Goal: Transaction & Acquisition: Purchase product/service

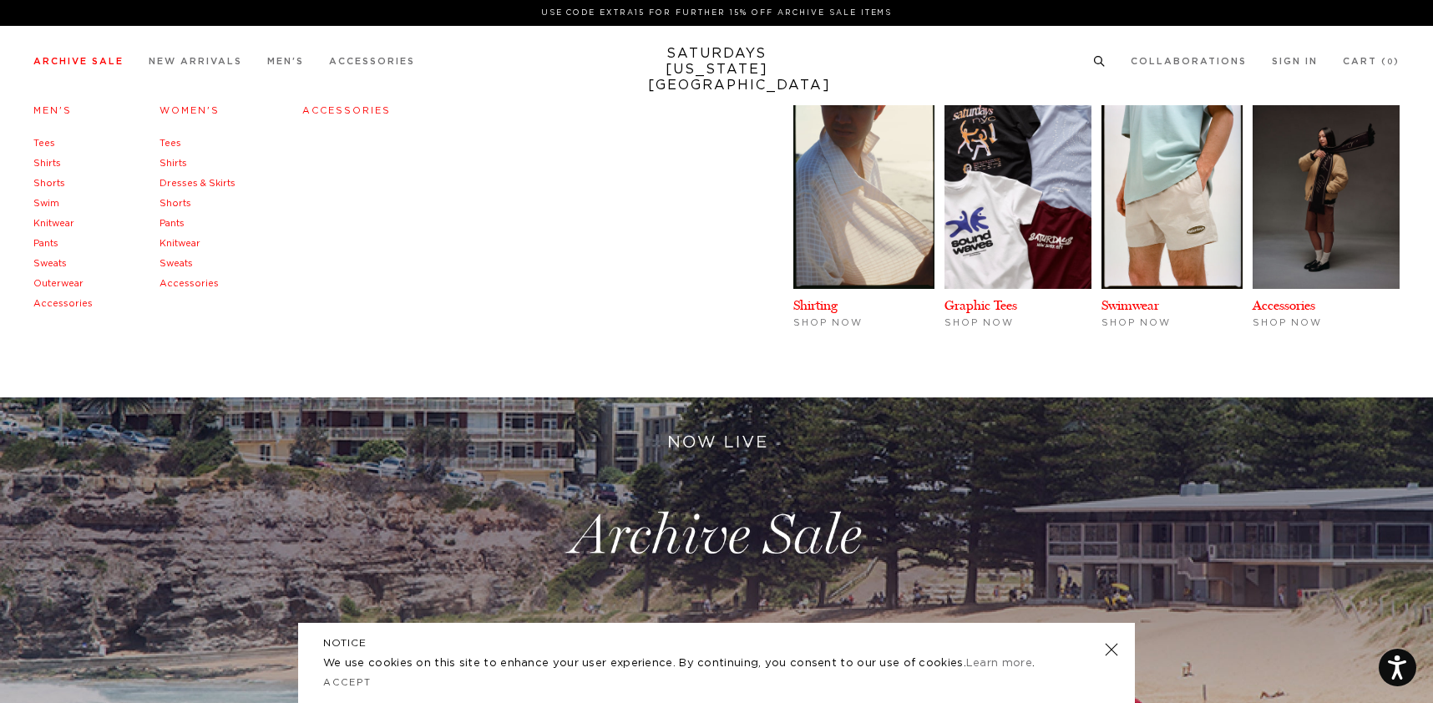
click at [51, 203] on link "Swim" at bounding box center [46, 203] width 26 height 9
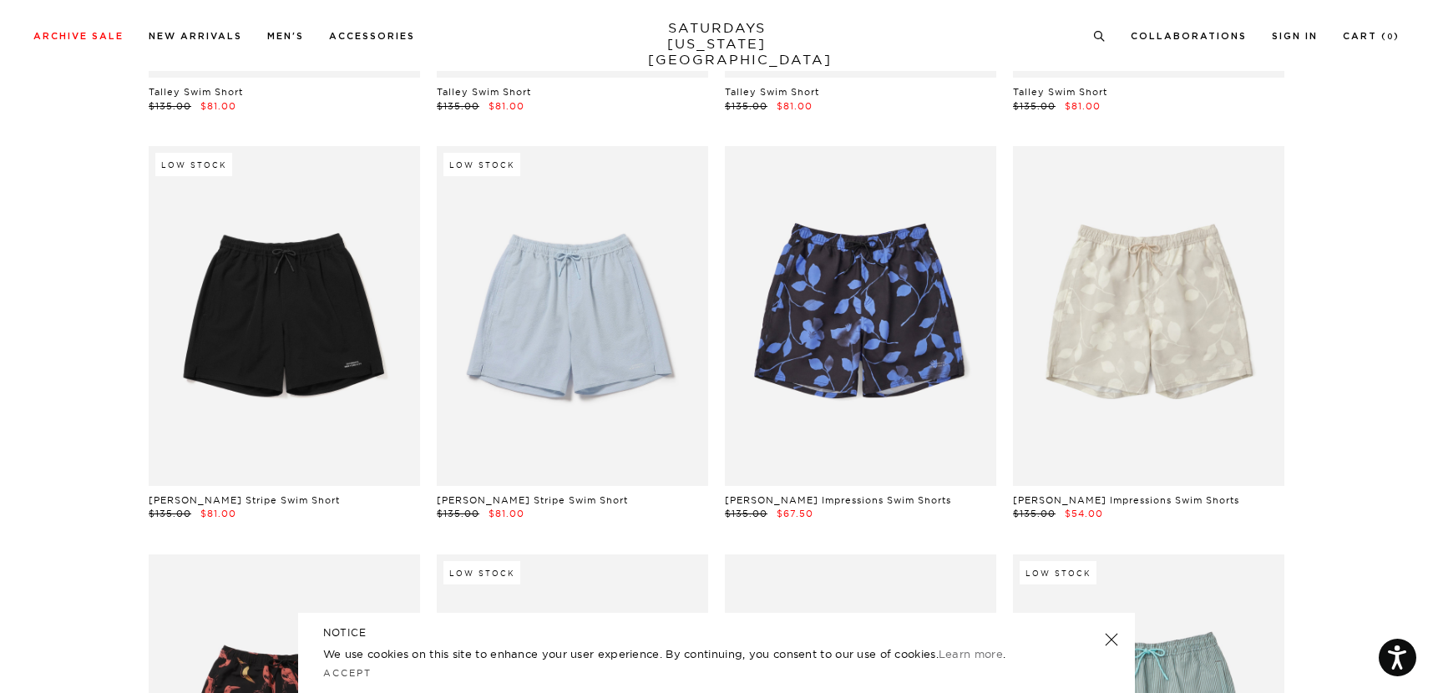
scroll to position [456, 0]
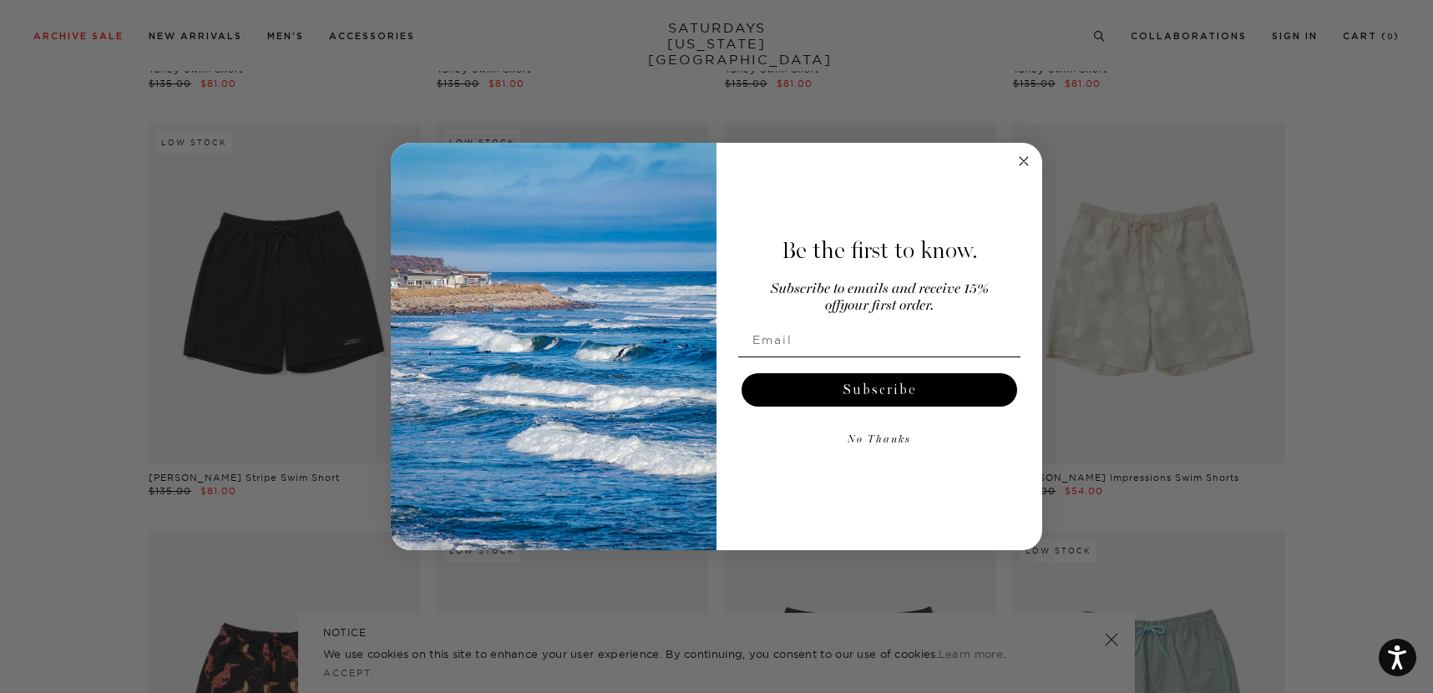
click at [1020, 155] on circle "Close dialog" at bounding box center [1023, 161] width 19 height 19
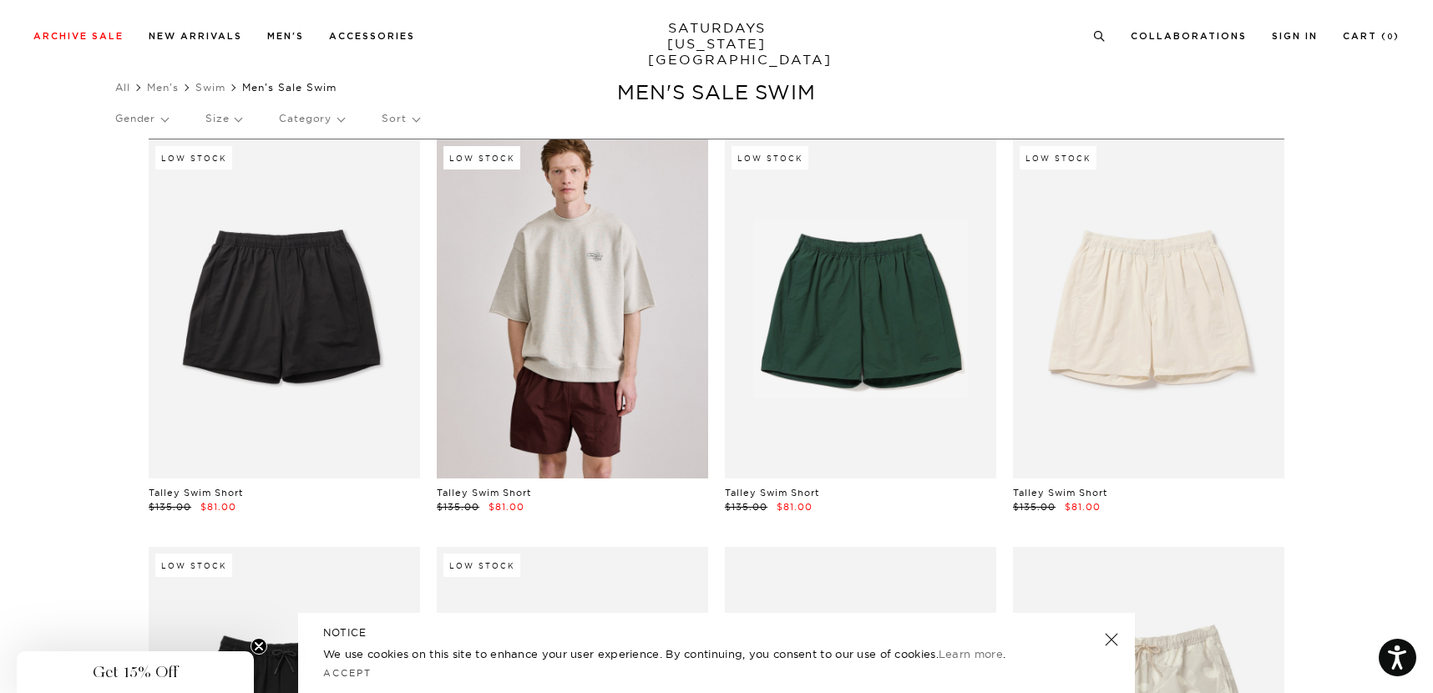
scroll to position [0, 0]
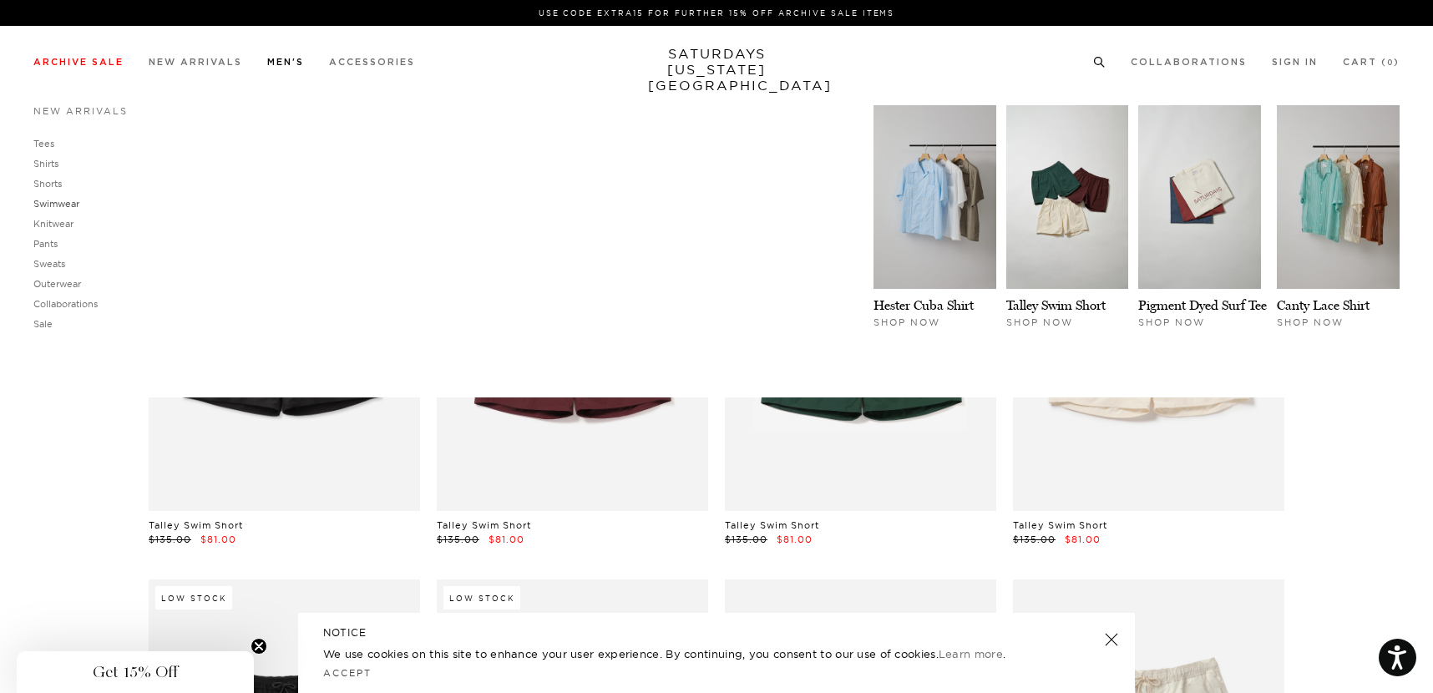
click at [63, 200] on link "Swimwear" at bounding box center [56, 204] width 46 height 12
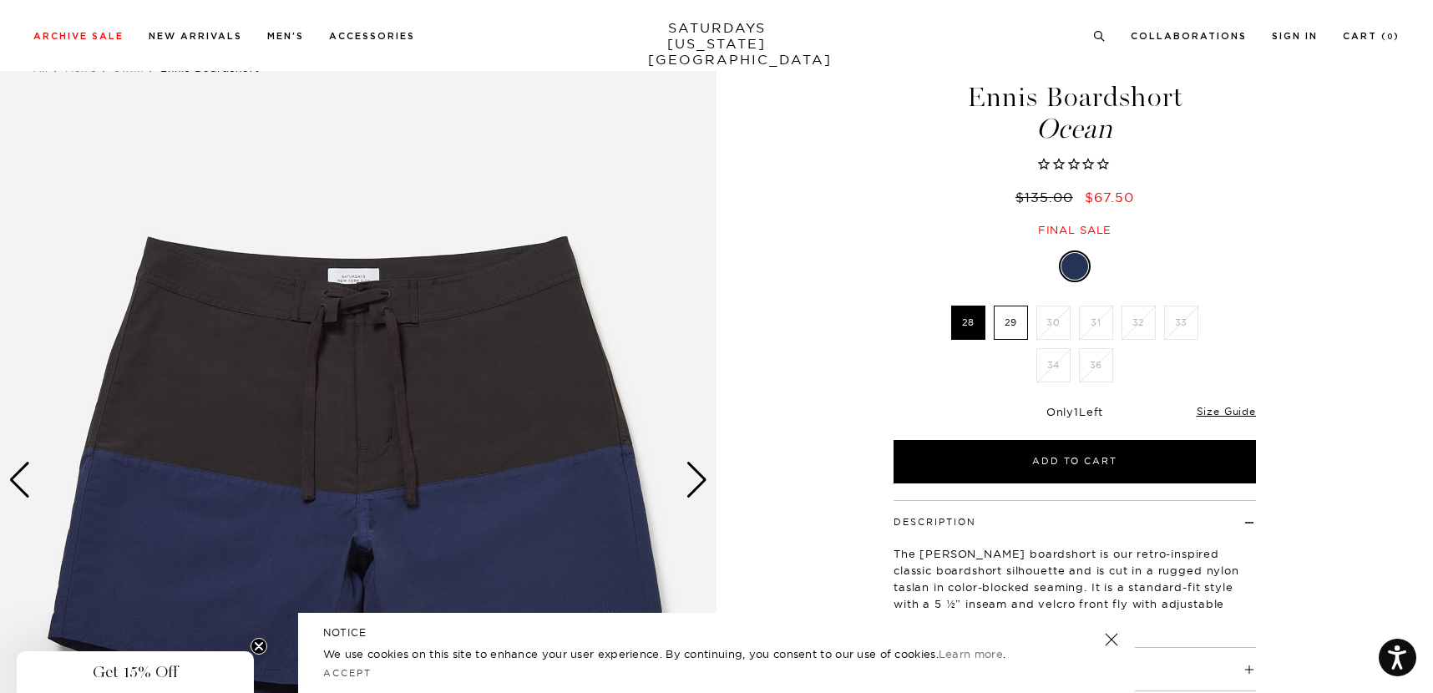
scroll to position [150, 0]
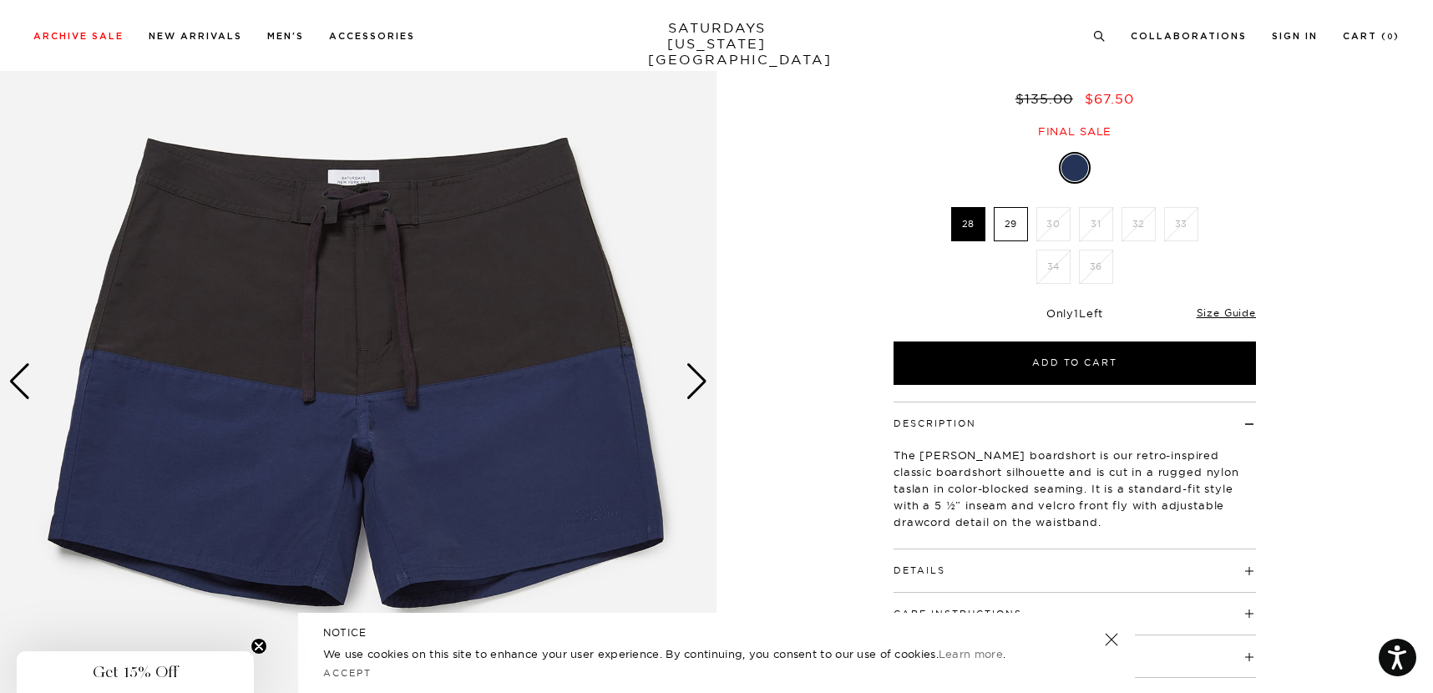
click at [696, 385] on div "Next slide" at bounding box center [696, 381] width 23 height 37
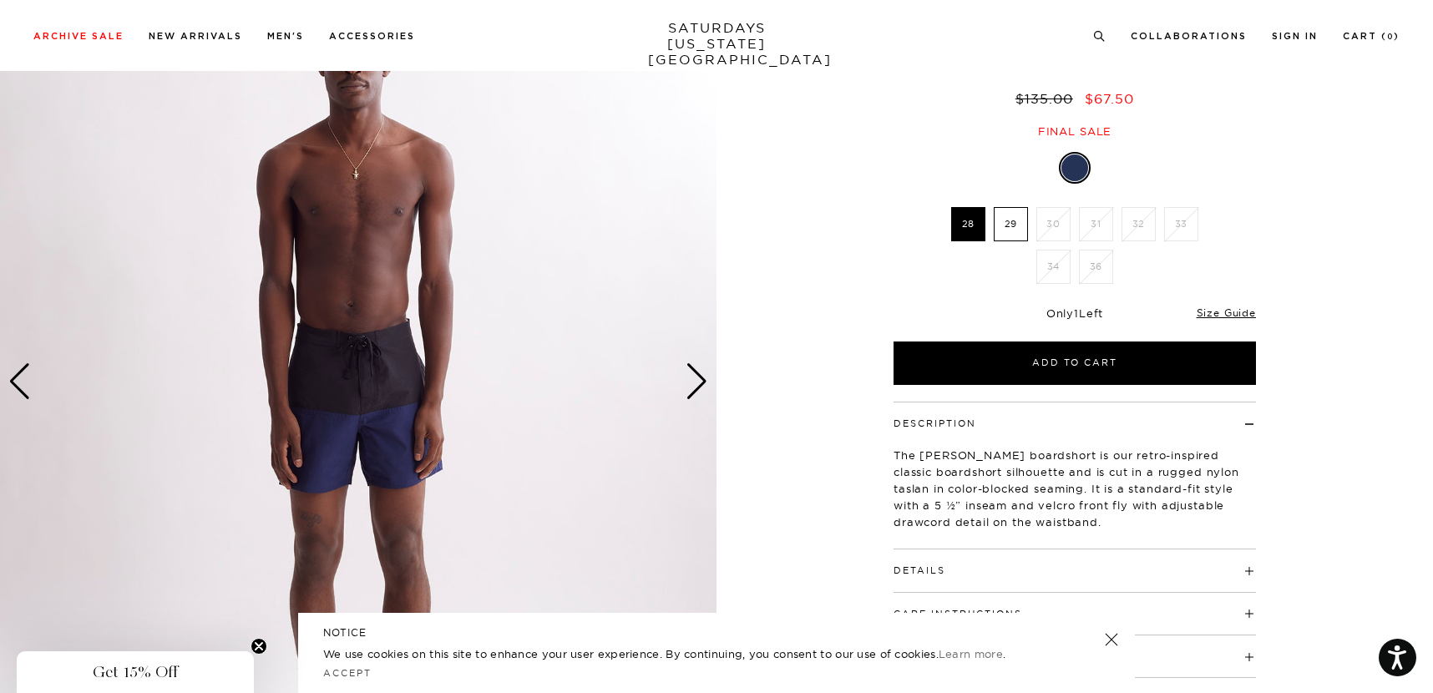
click at [696, 385] on div "Next slide" at bounding box center [696, 381] width 23 height 37
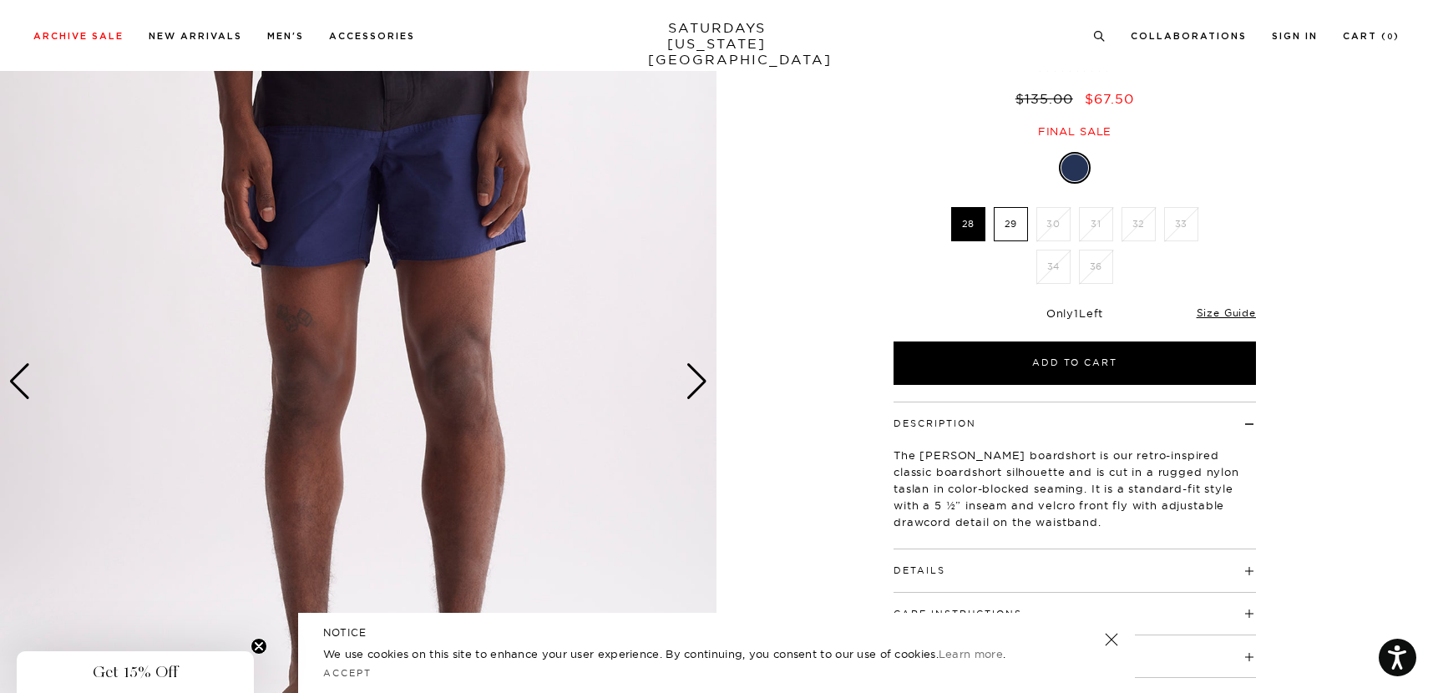
click at [696, 385] on div "Next slide" at bounding box center [696, 381] width 23 height 37
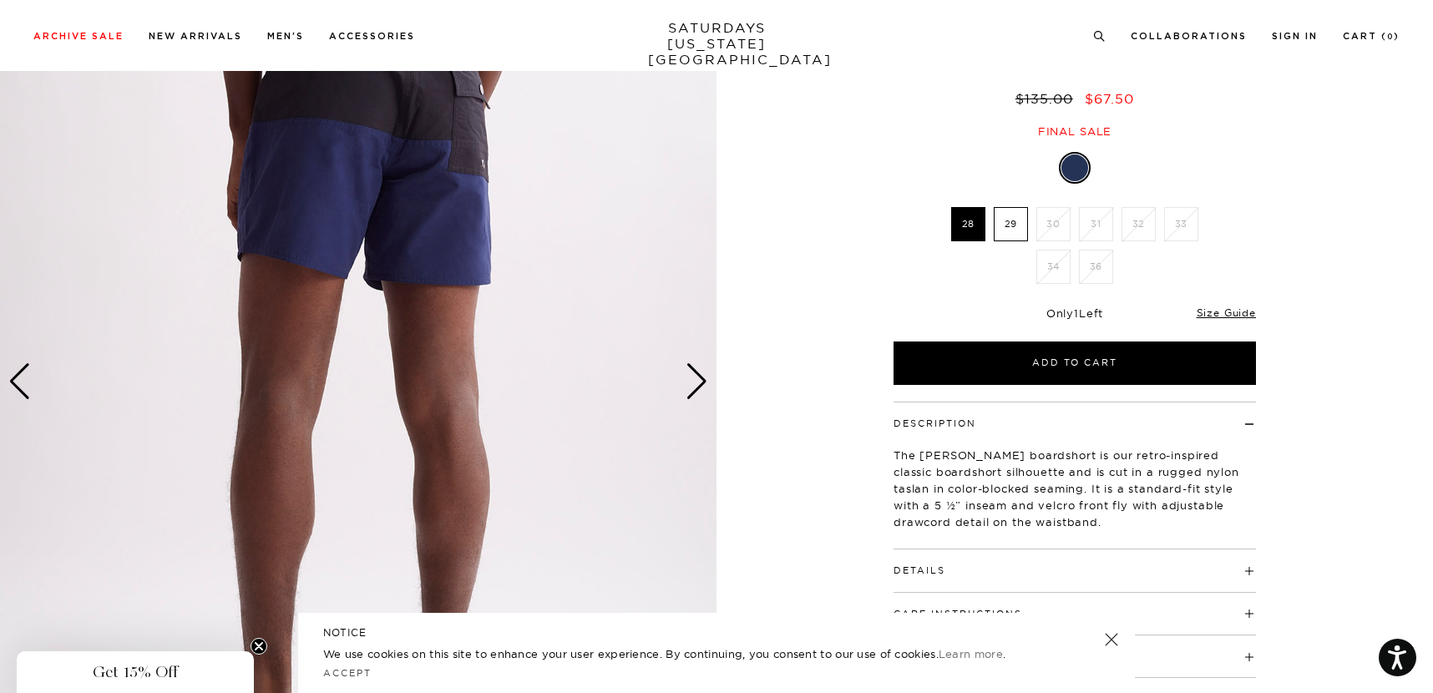
click at [696, 385] on div "Next slide" at bounding box center [696, 381] width 23 height 37
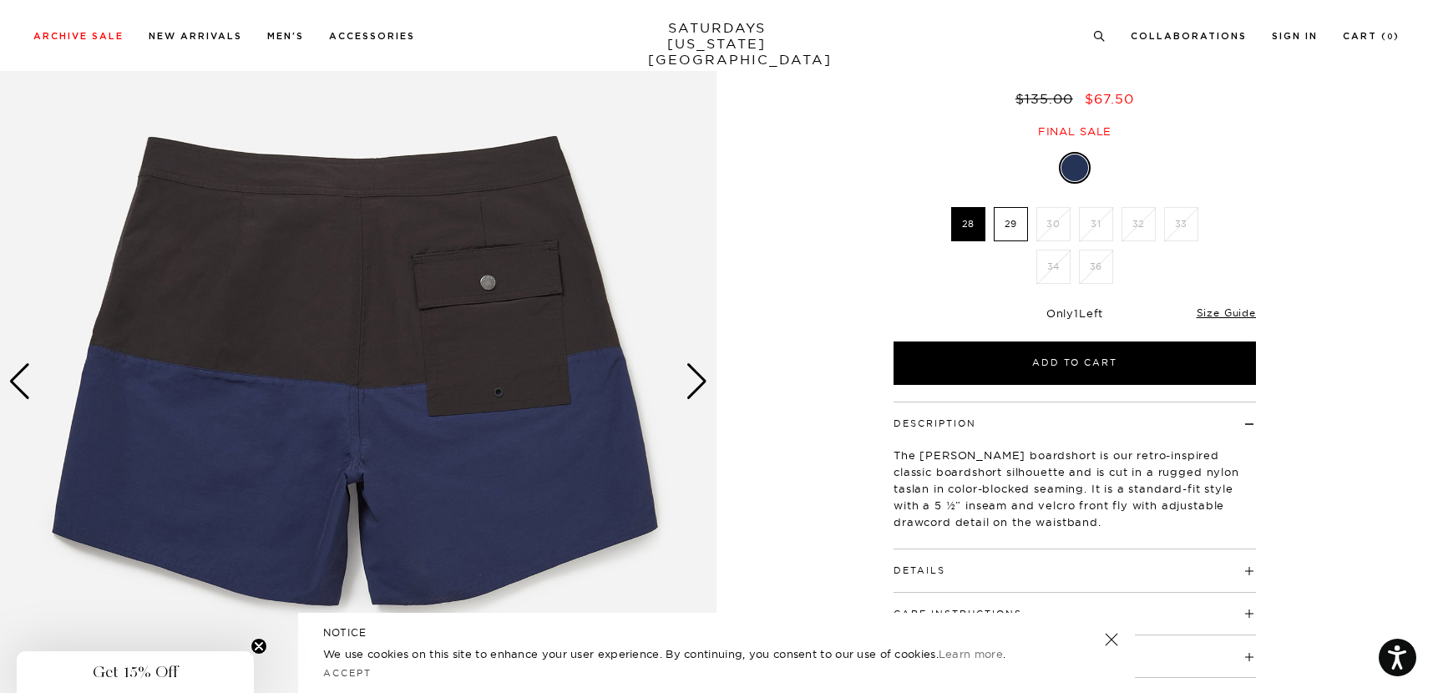
click at [696, 385] on div "Next slide" at bounding box center [696, 381] width 23 height 37
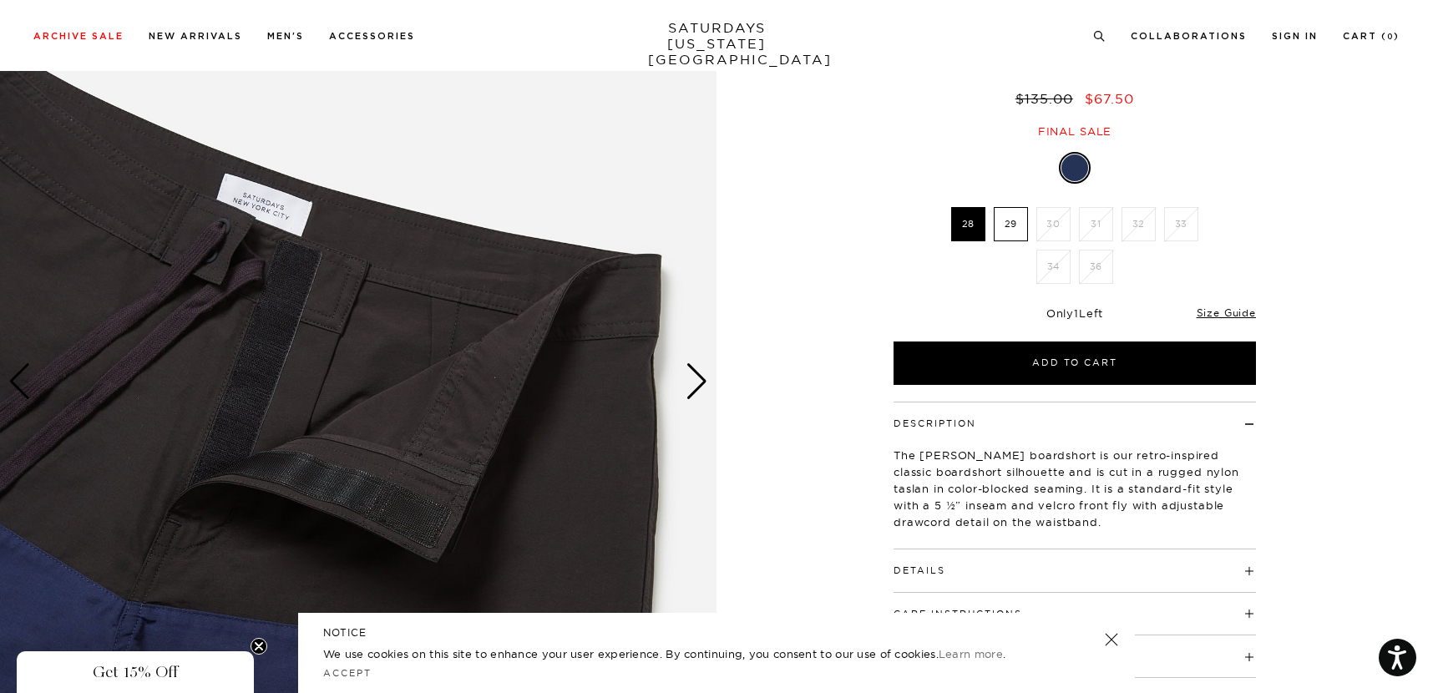
click at [696, 385] on div "Next slide" at bounding box center [696, 381] width 23 height 37
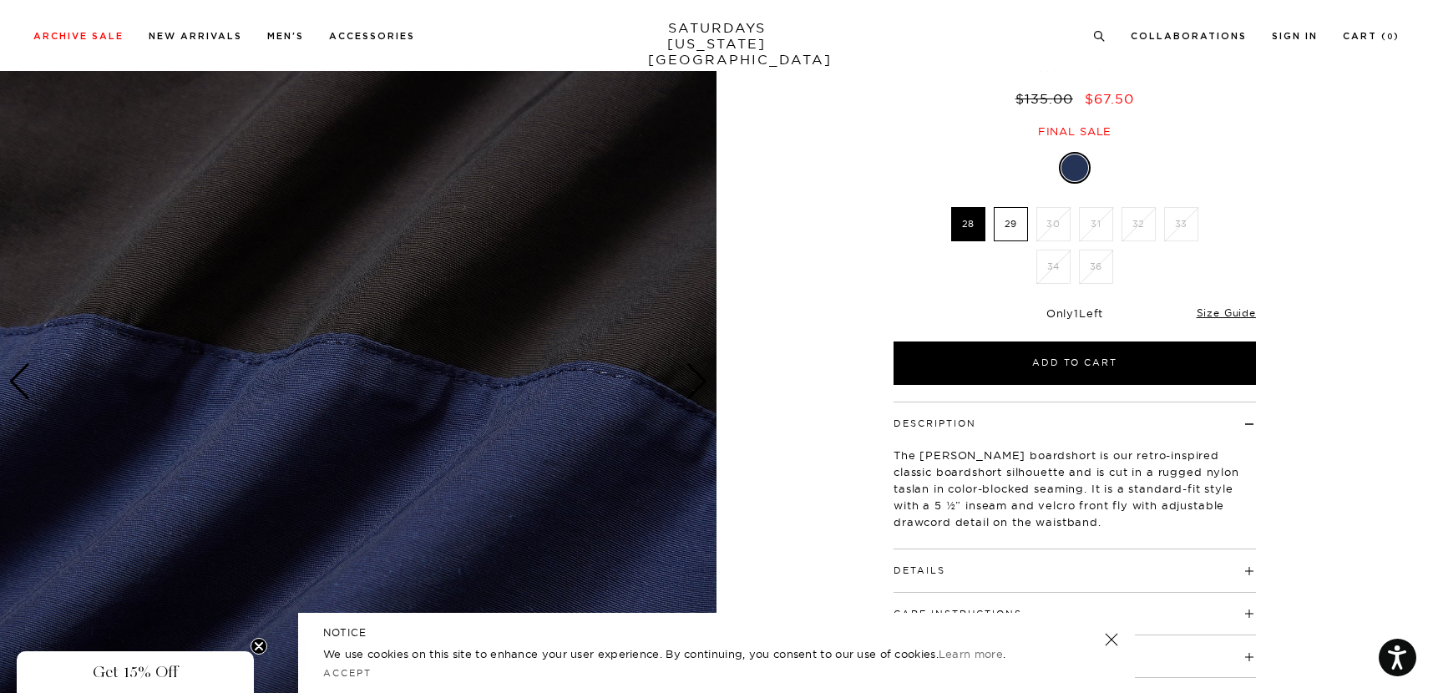
click at [696, 385] on div "Next slide" at bounding box center [696, 381] width 23 height 37
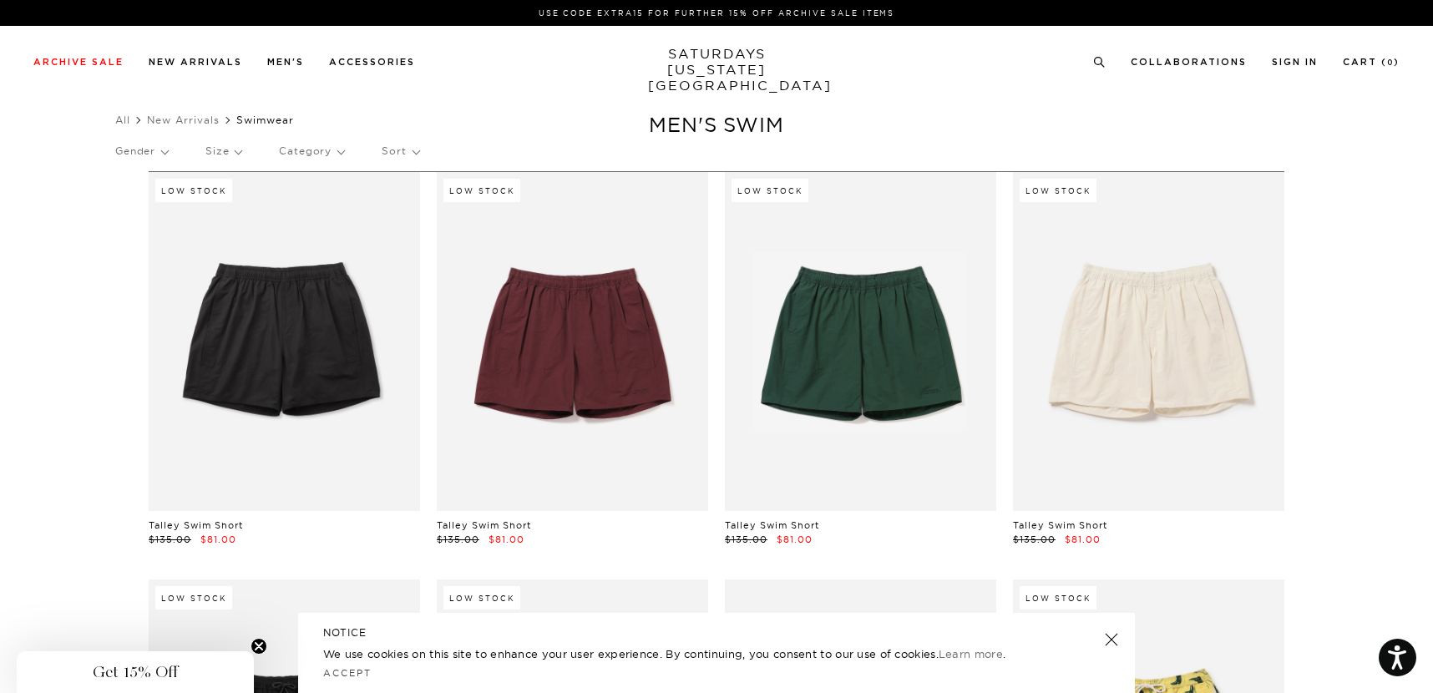
click at [1109, 640] on link at bounding box center [1110, 639] width 23 height 23
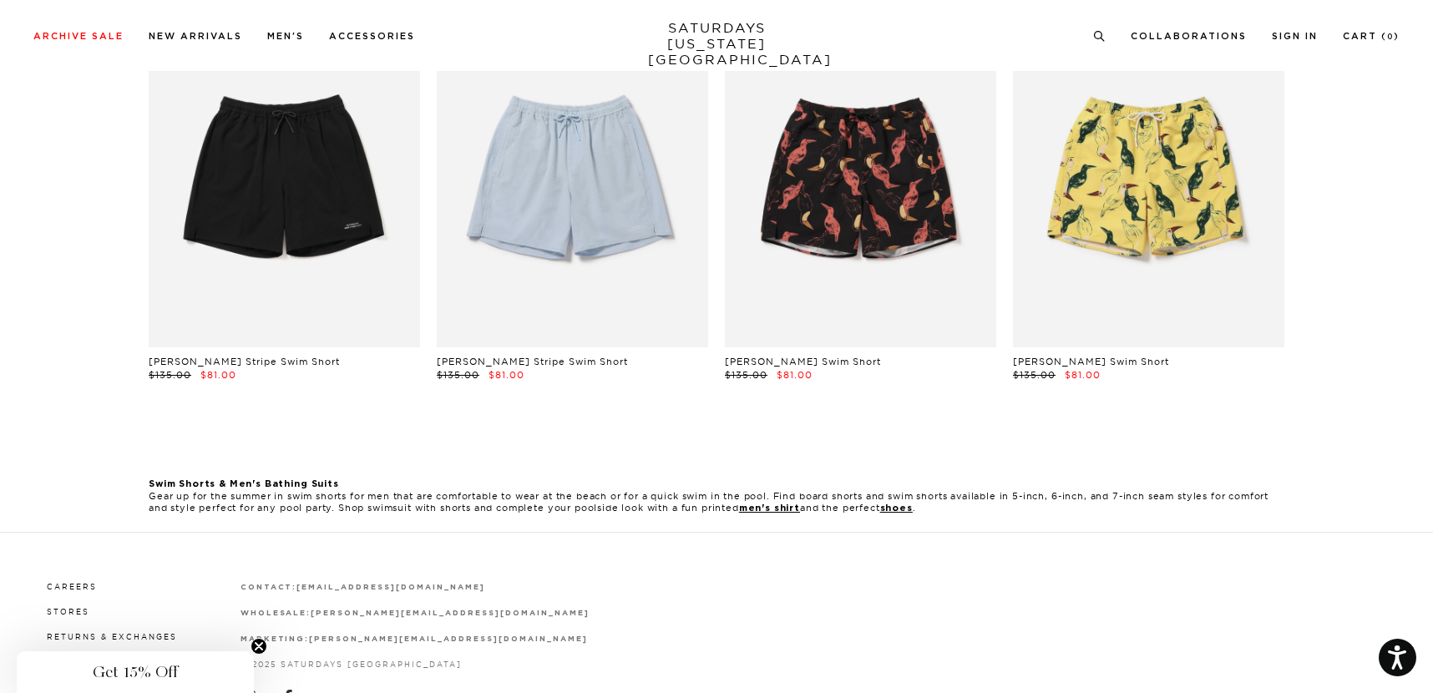
scroll to position [720, 0]
